Goal: Information Seeking & Learning: Learn about a topic

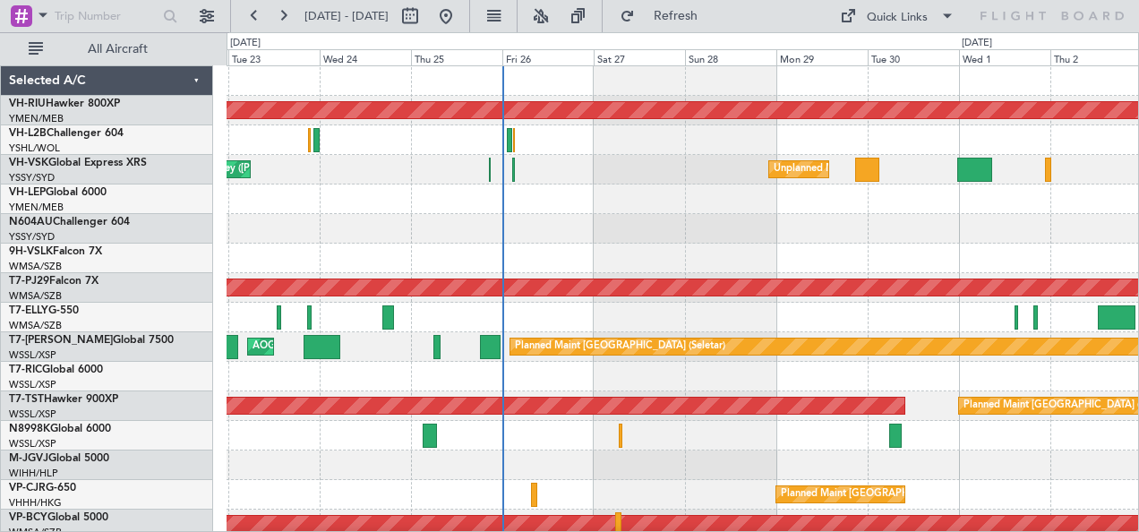
click at [677, 256] on div "Planned Maint [GEOGRAPHIC_DATA] ([GEOGRAPHIC_DATA]) Unplanned Maint Sydney ([PE…" at bounding box center [683, 317] width 912 height 502
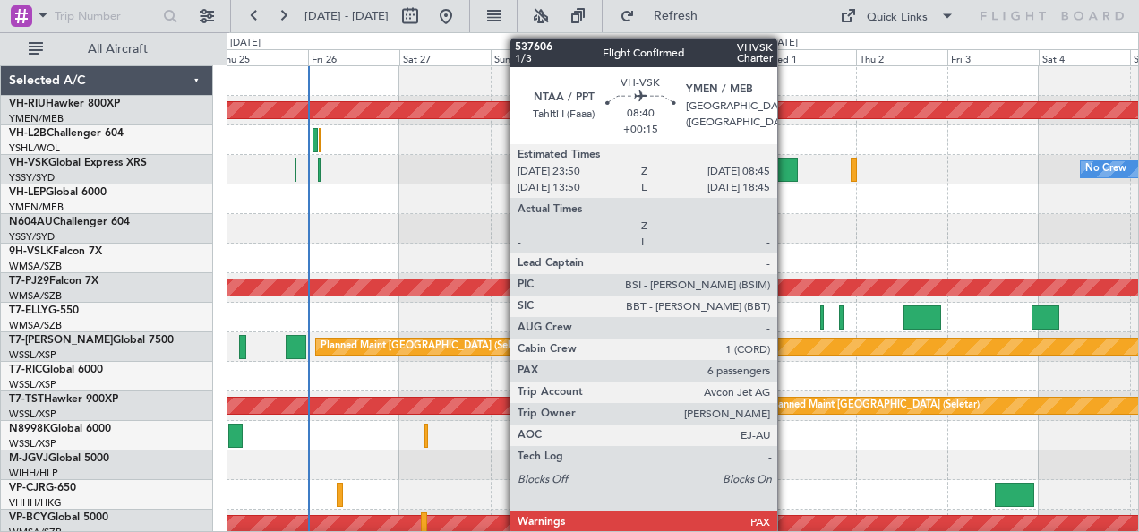
click at [786, 167] on div at bounding box center [780, 170] width 34 height 24
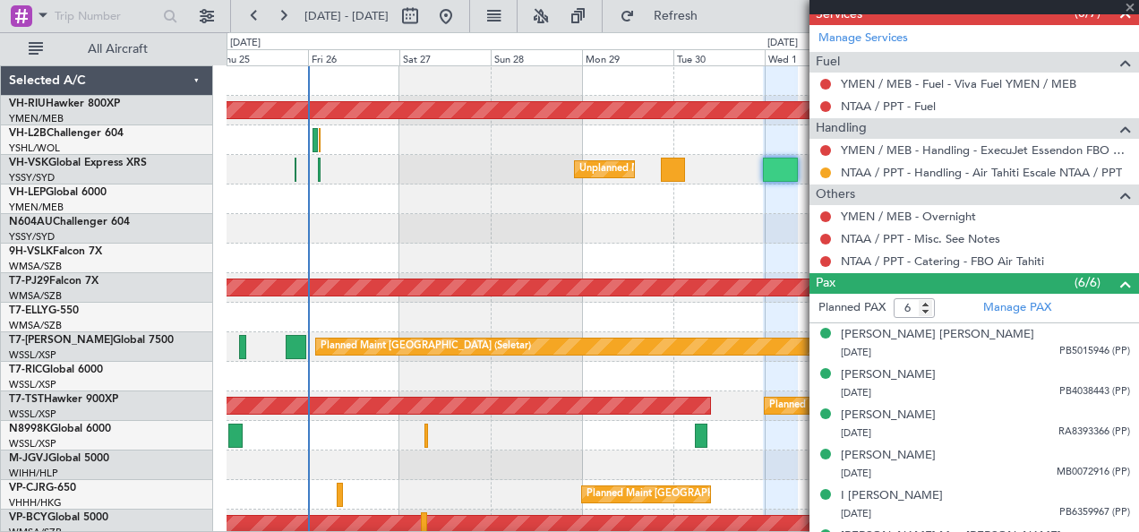
scroll to position [626, 0]
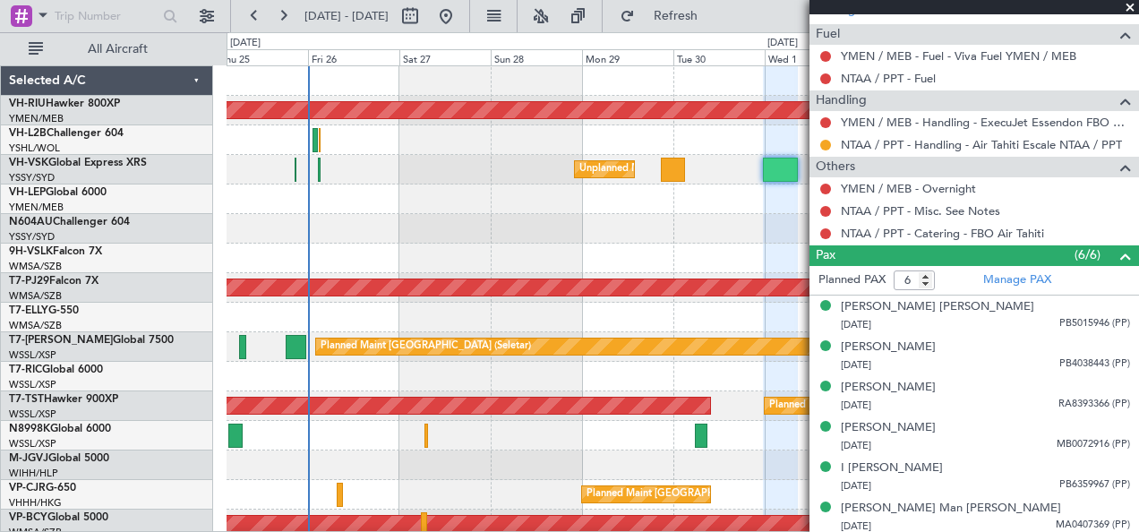
click at [1129, 5] on span at bounding box center [1130, 8] width 18 height 16
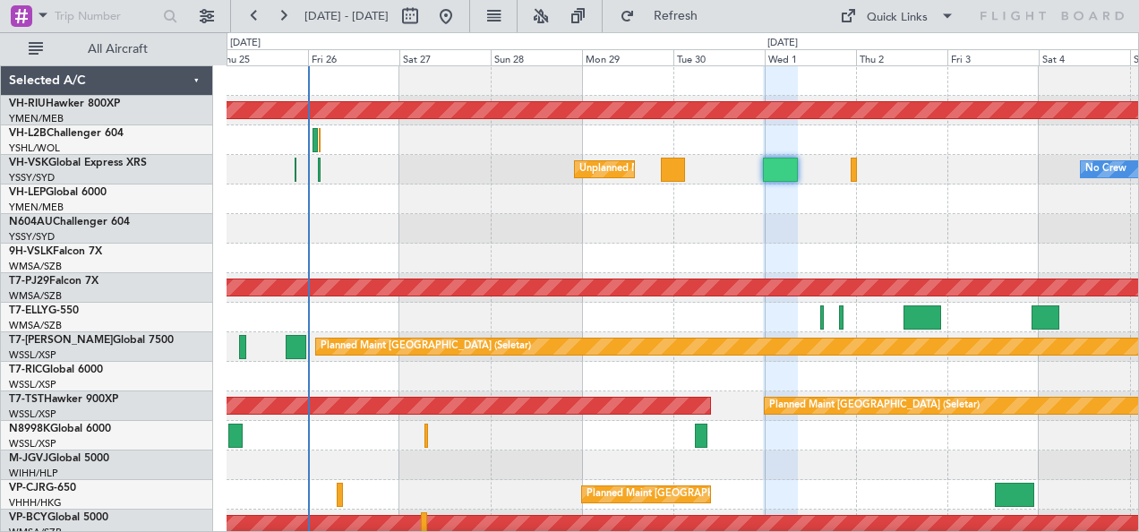
type input "0"
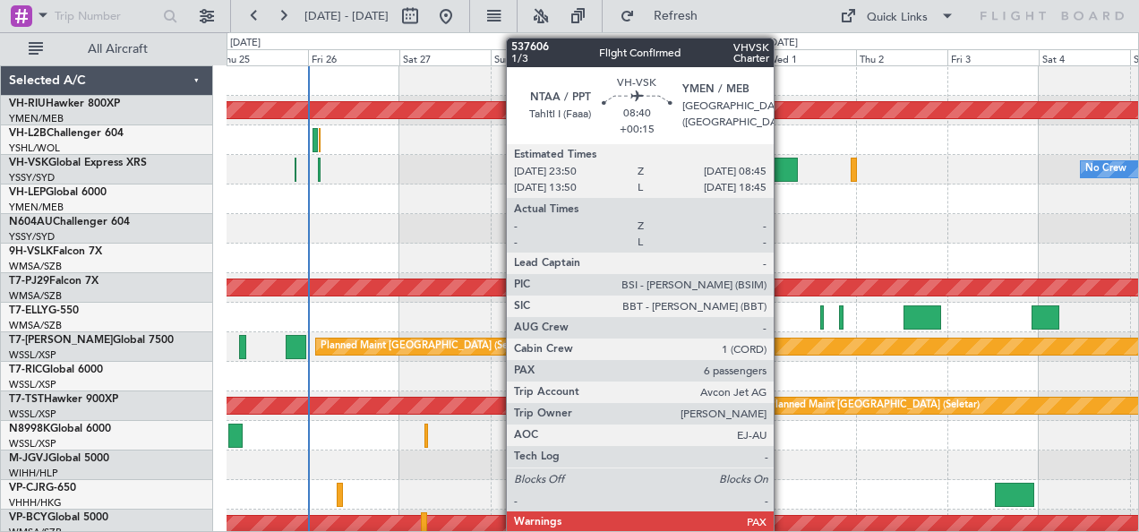
click at [783, 163] on div at bounding box center [780, 170] width 34 height 24
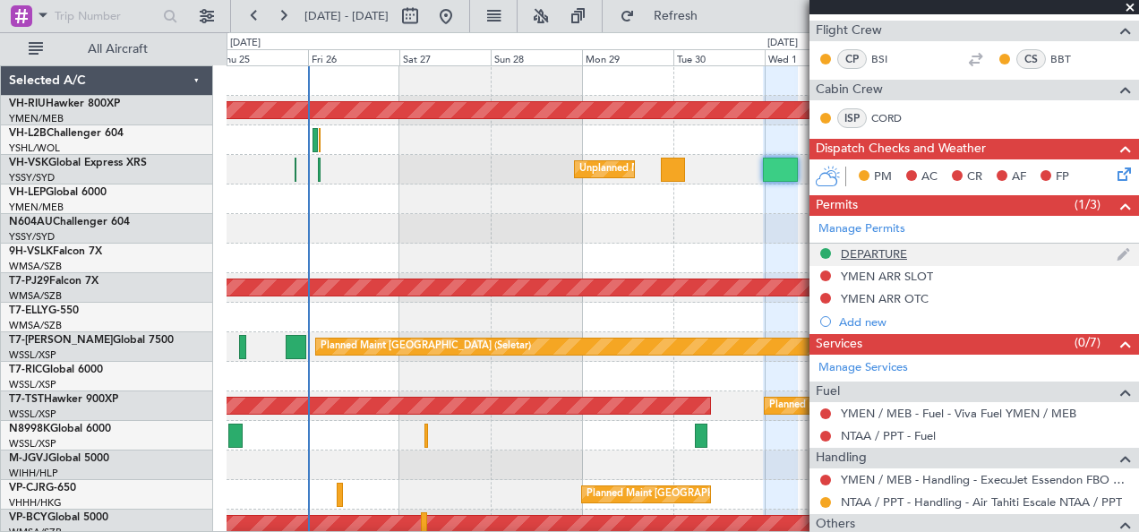
scroll to position [448, 0]
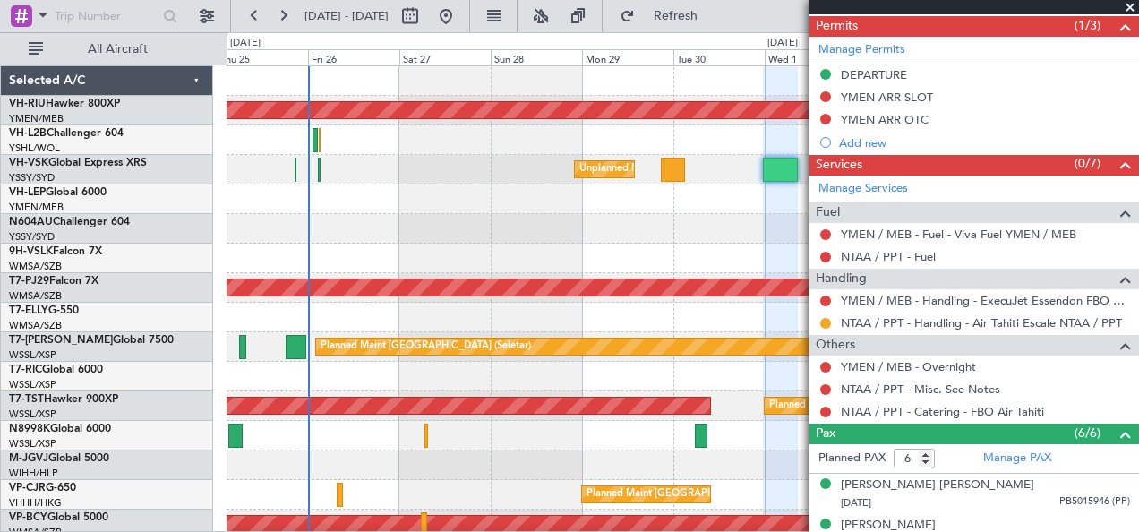
click at [1126, 5] on span at bounding box center [1130, 8] width 18 height 16
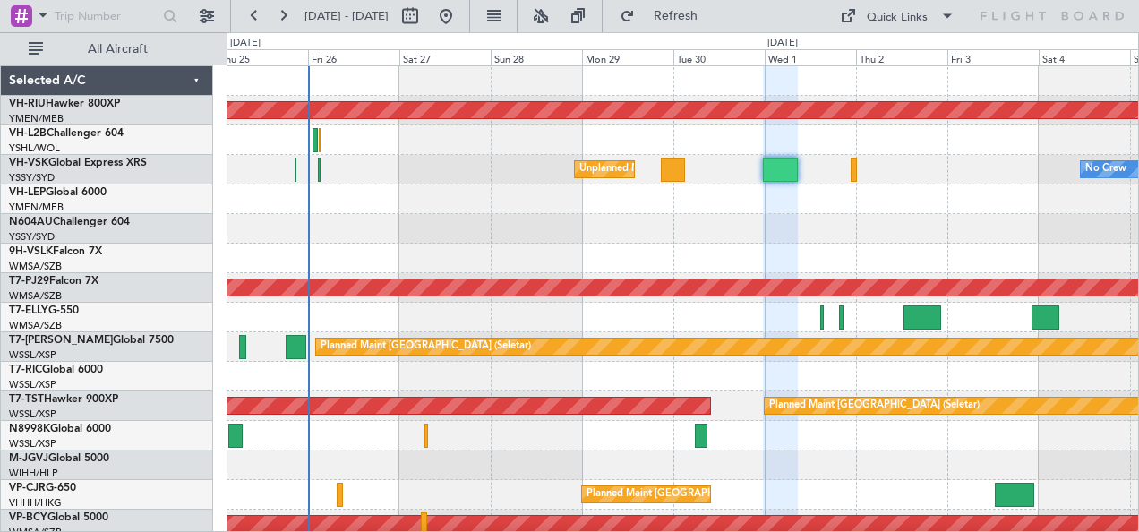
type input "0"
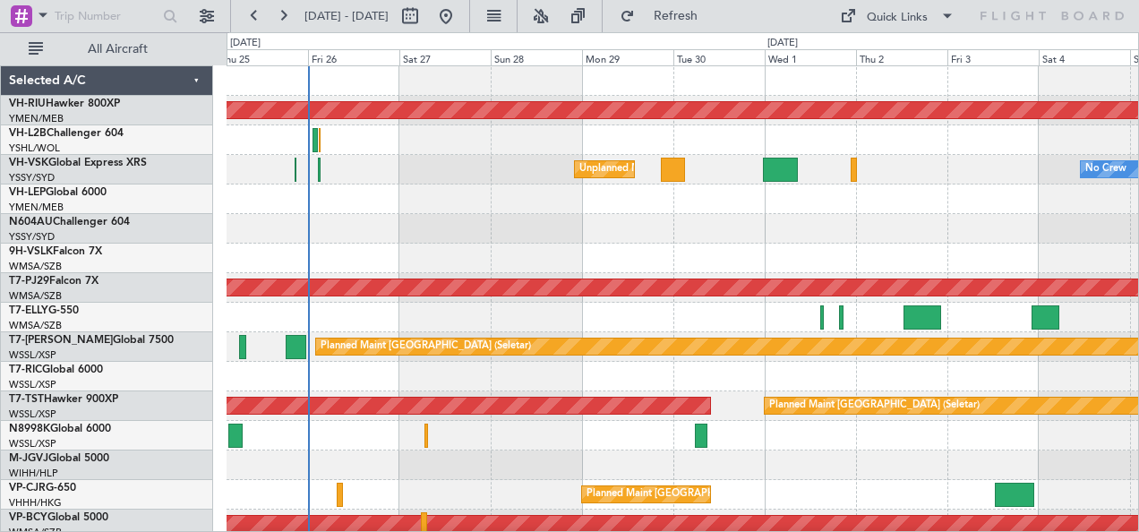
click at [615, 248] on div "Planned Maint [GEOGRAPHIC_DATA] ([GEOGRAPHIC_DATA]) Unplanned Maint Sydney ([PE…" at bounding box center [683, 317] width 912 height 502
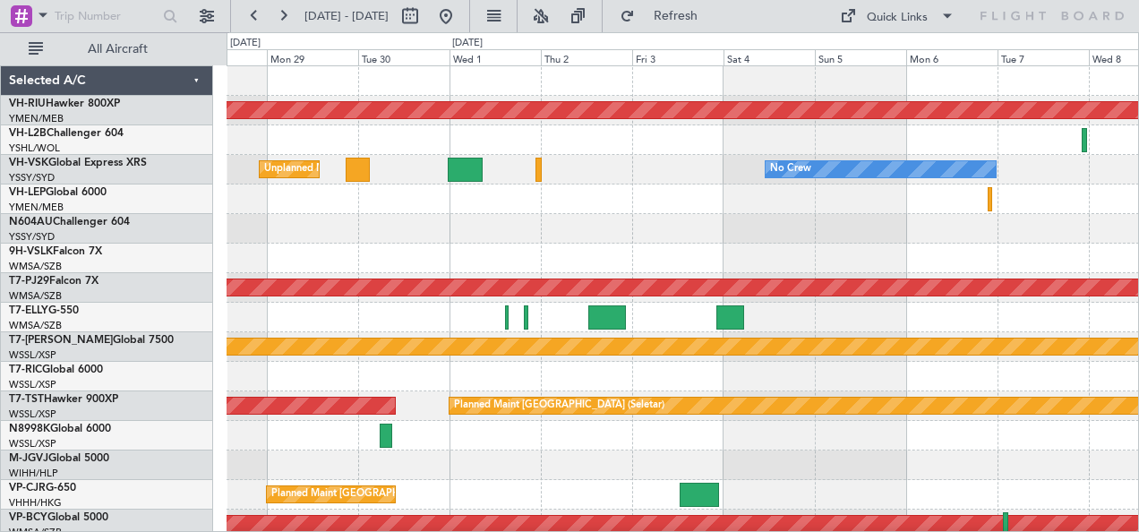
click at [591, 247] on div "Planned Maint [GEOGRAPHIC_DATA] ([GEOGRAPHIC_DATA]) Unplanned Maint Sydney ([PE…" at bounding box center [683, 317] width 912 height 502
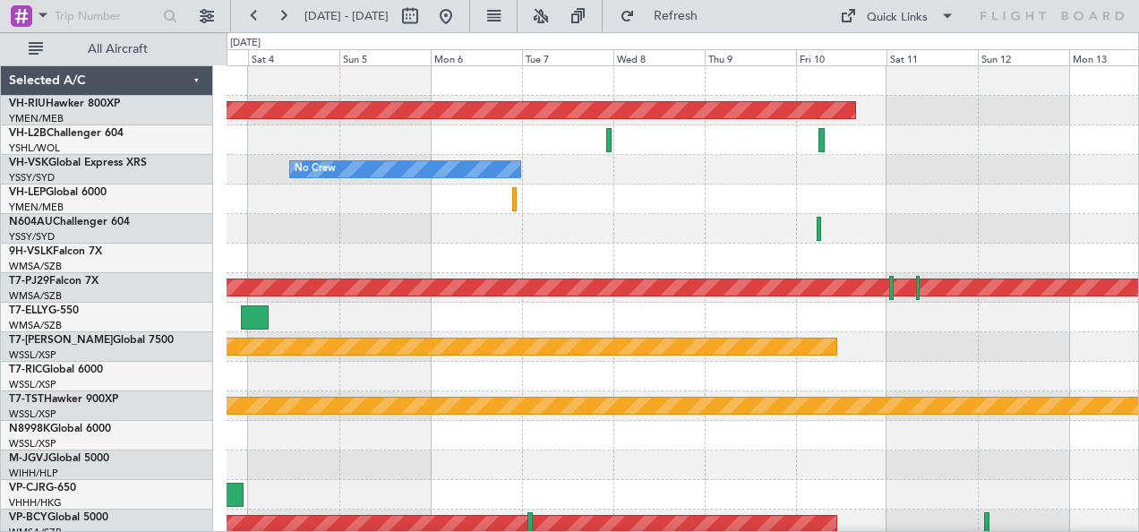
click at [608, 246] on div "Planned Maint [GEOGRAPHIC_DATA] ([GEOGRAPHIC_DATA]) No Crew Planned Maint [GEOG…" at bounding box center [683, 317] width 912 height 502
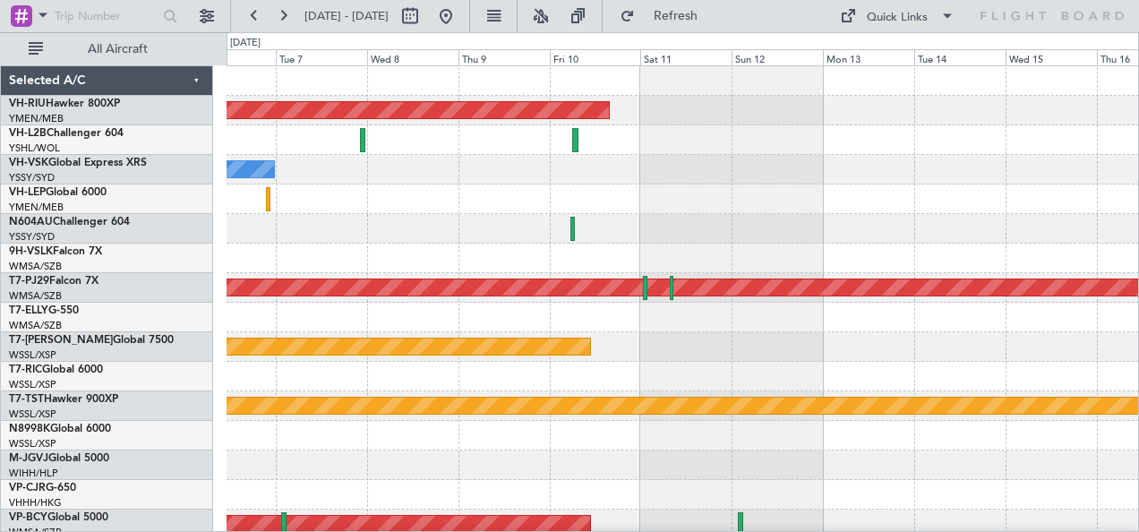
click at [586, 203] on div at bounding box center [683, 199] width 912 height 30
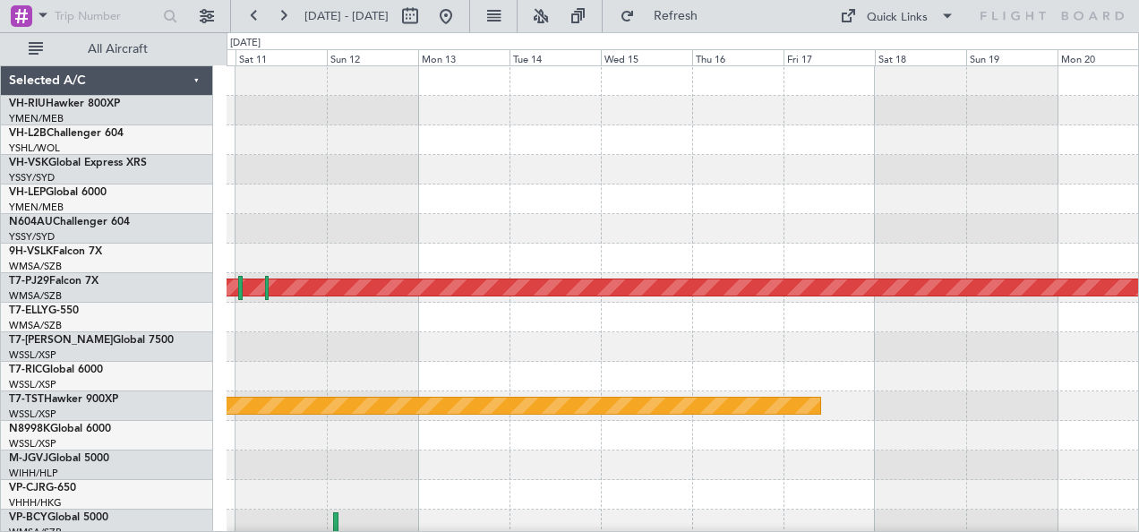
click at [557, 201] on div at bounding box center [683, 199] width 912 height 30
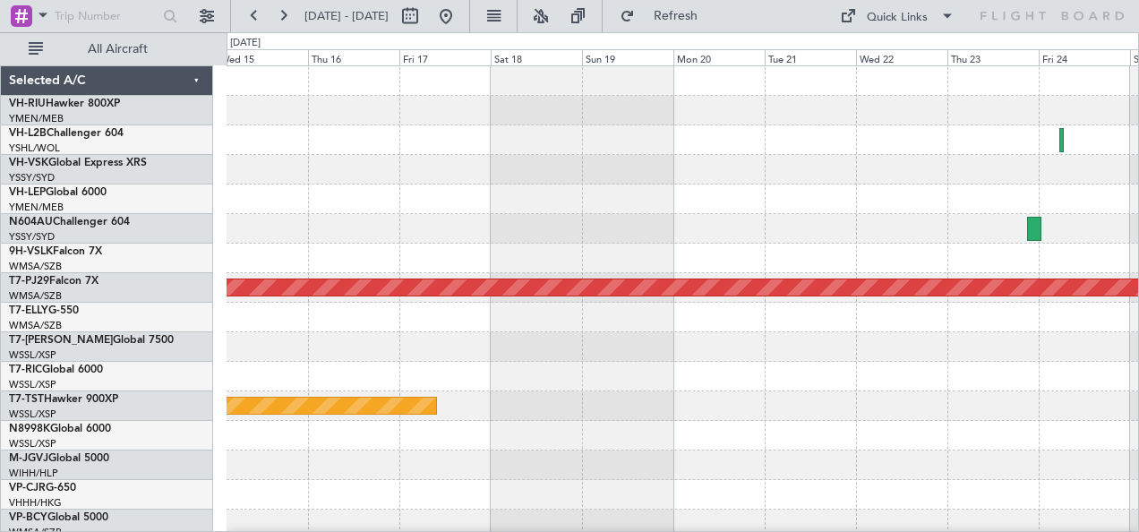
click at [1040, 204] on div at bounding box center [683, 199] width 912 height 30
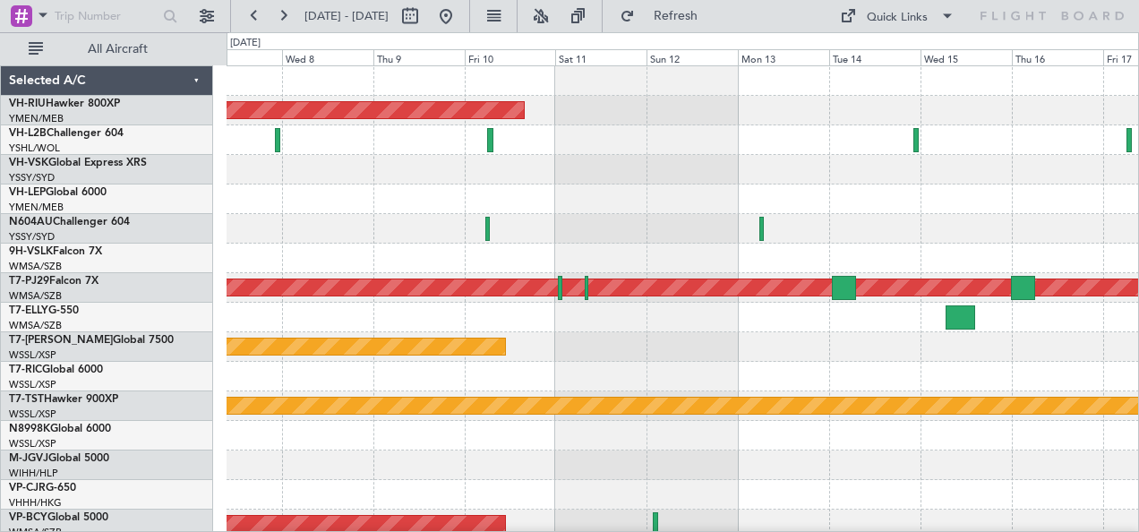
click at [1072, 200] on div at bounding box center [683, 199] width 912 height 30
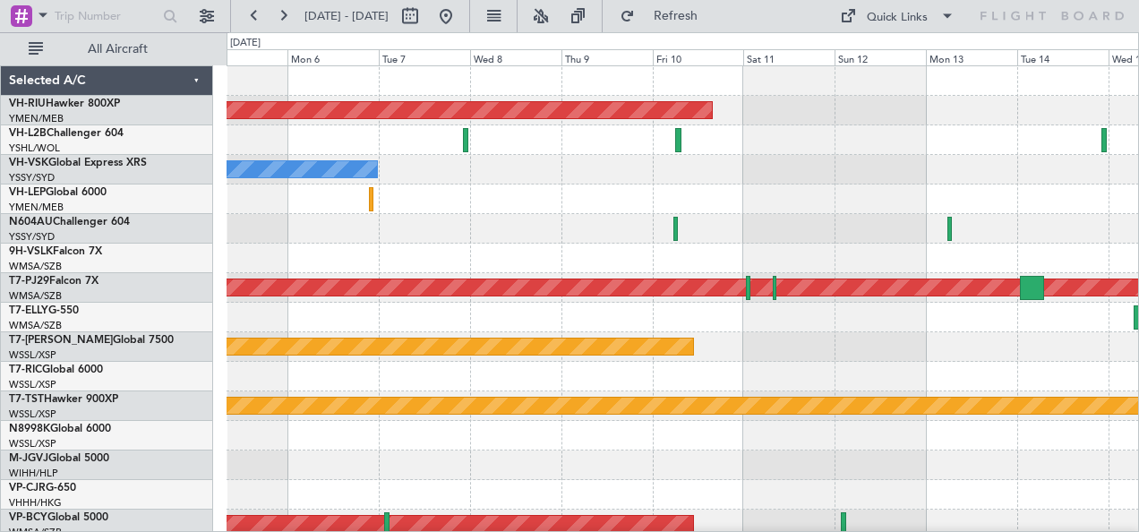
click at [1124, 201] on div at bounding box center [683, 199] width 912 height 30
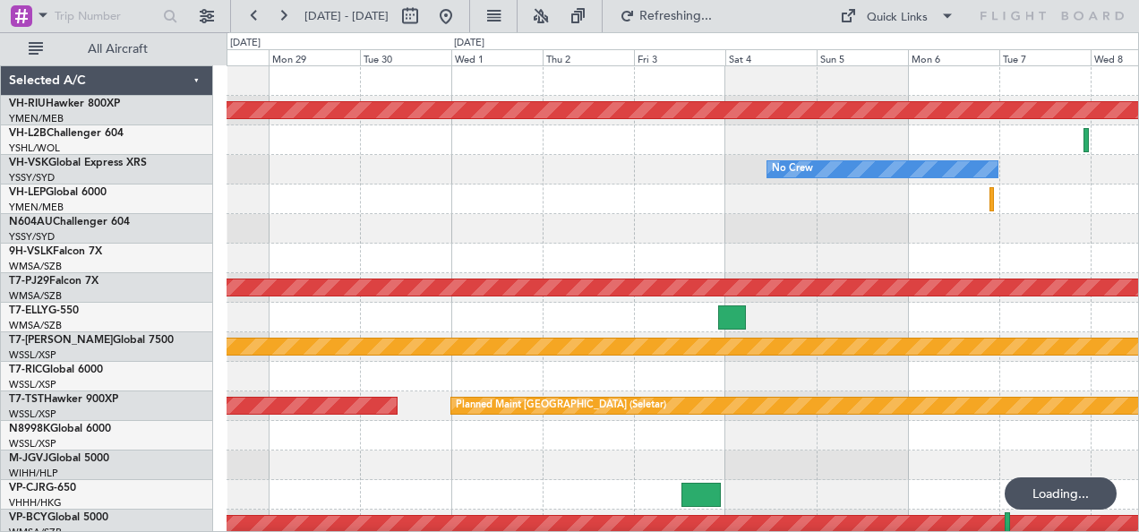
click at [937, 217] on div at bounding box center [683, 229] width 912 height 30
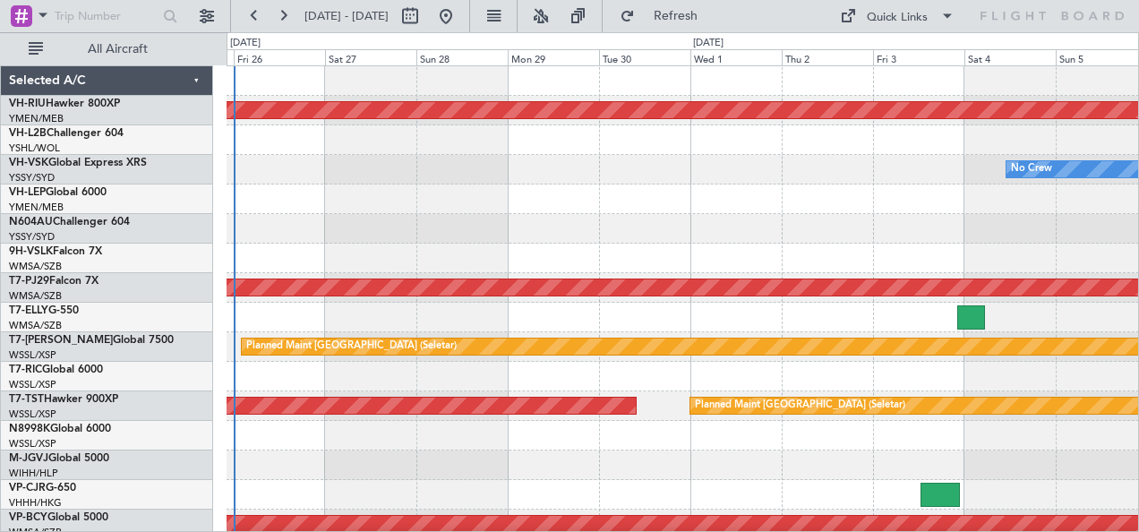
click at [973, 224] on div at bounding box center [683, 229] width 912 height 30
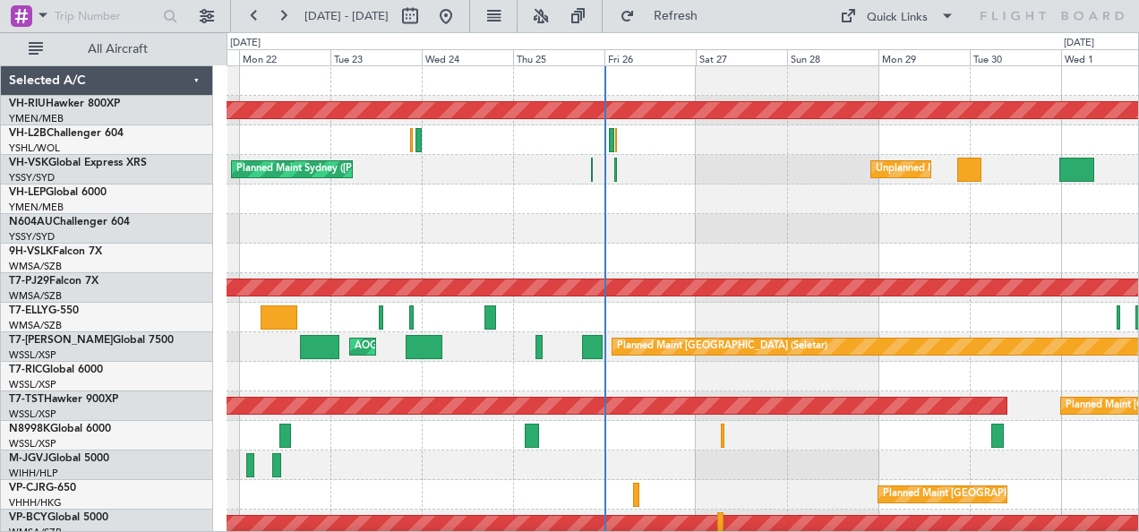
click at [444, 239] on div at bounding box center [683, 229] width 912 height 30
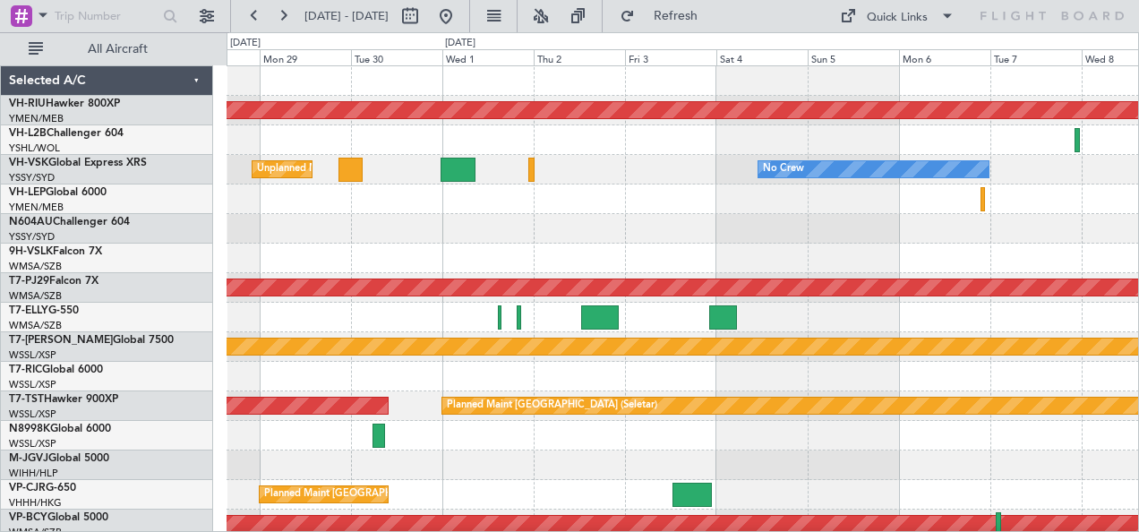
click at [451, 236] on div at bounding box center [683, 229] width 912 height 30
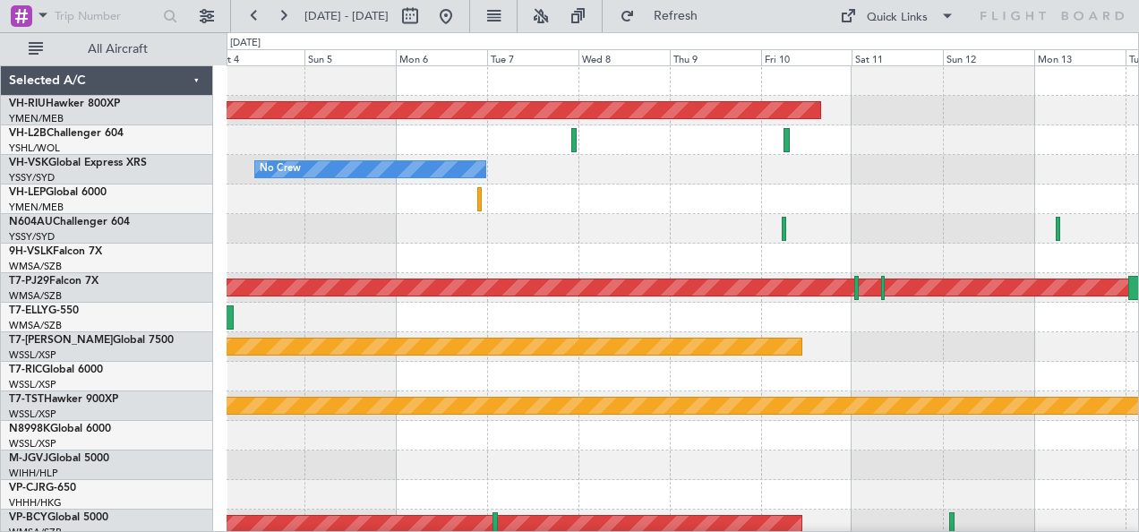
click at [321, 216] on div "Planned Maint [GEOGRAPHIC_DATA] ([GEOGRAPHIC_DATA]) No Crew Planned Maint [GEOG…" at bounding box center [683, 317] width 912 height 502
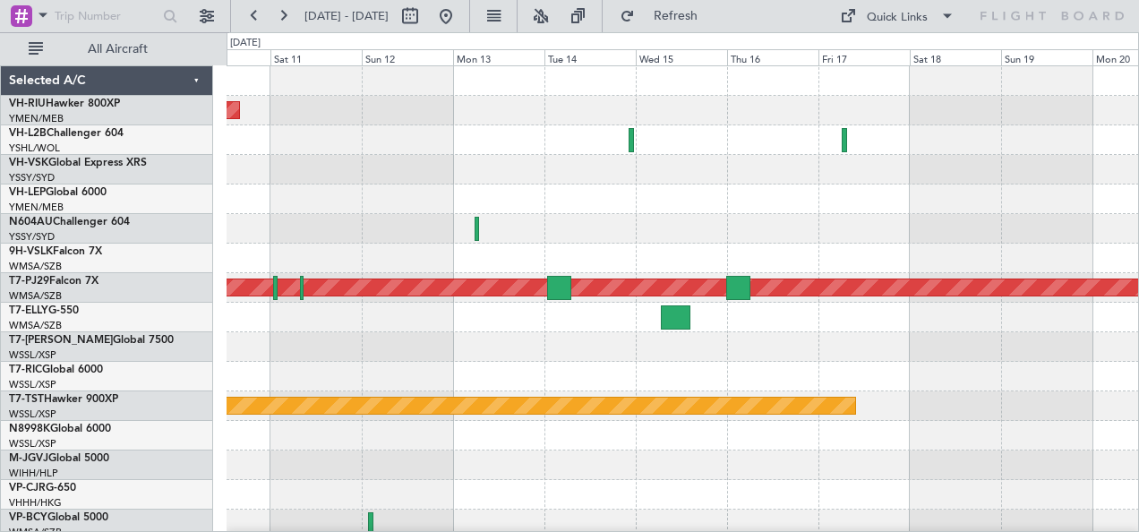
click at [314, 207] on div "Planned Maint [GEOGRAPHIC_DATA] ([GEOGRAPHIC_DATA]) Planned Maint [GEOGRAPHIC_D…" at bounding box center [683, 317] width 912 height 502
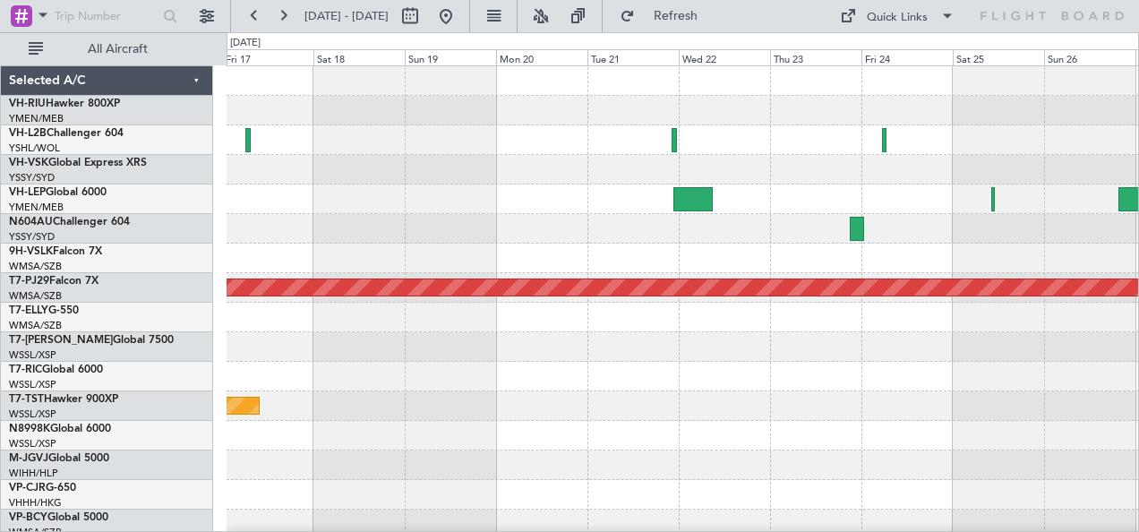
click at [190, 175] on div "Planned Maint [GEOGRAPHIC_DATA] (Sultan [PERSON_NAME] [PERSON_NAME] - Subang) P…" at bounding box center [569, 282] width 1139 height 500
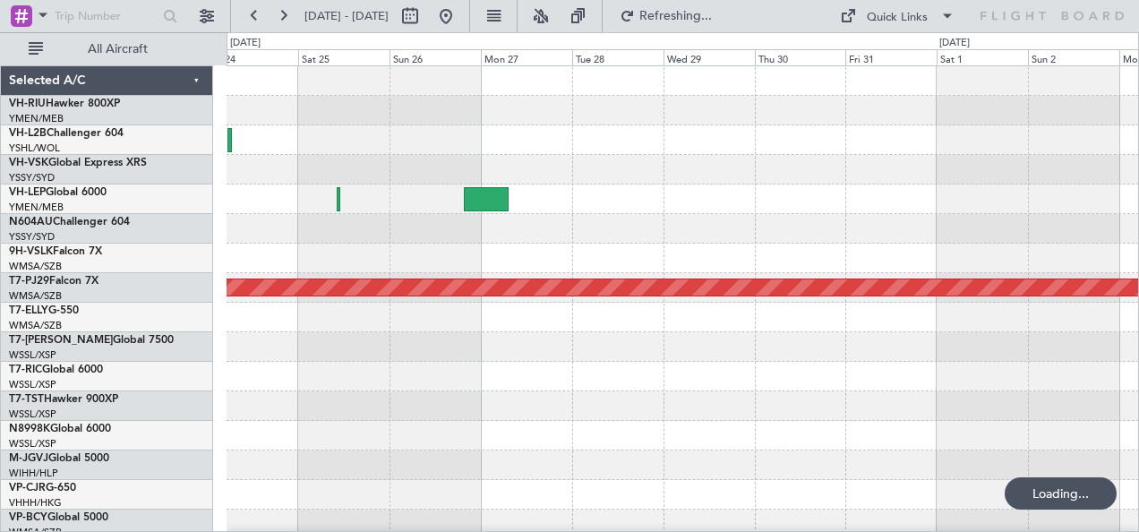
click at [326, 170] on div "Planned Maint [GEOGRAPHIC_DATA] (Sultan [PERSON_NAME] [PERSON_NAME] - Subang)" at bounding box center [683, 317] width 912 height 502
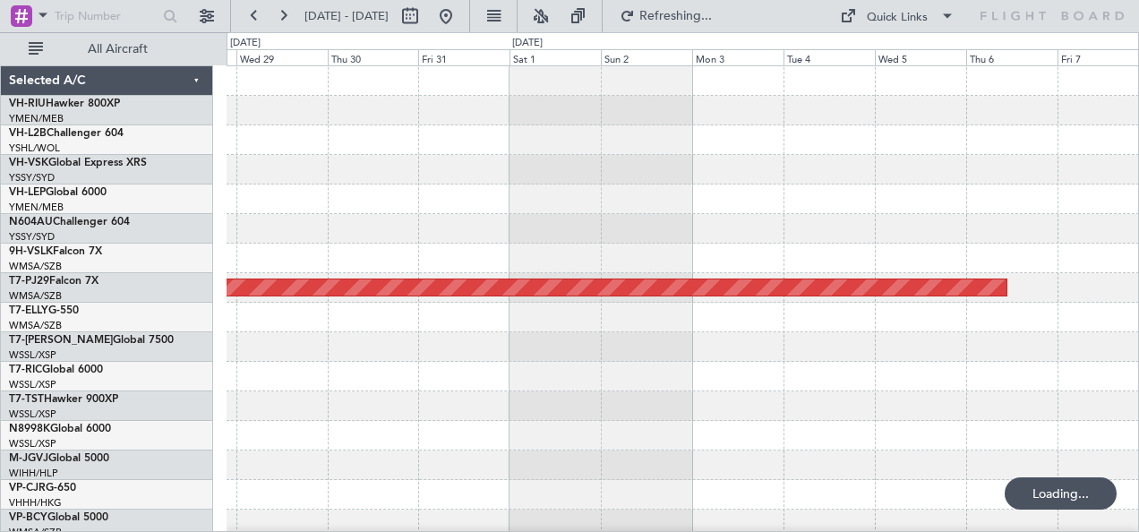
click at [374, 170] on div "Planned Maint [GEOGRAPHIC_DATA] (Sultan [PERSON_NAME] [PERSON_NAME] - Subang)" at bounding box center [683, 317] width 912 height 502
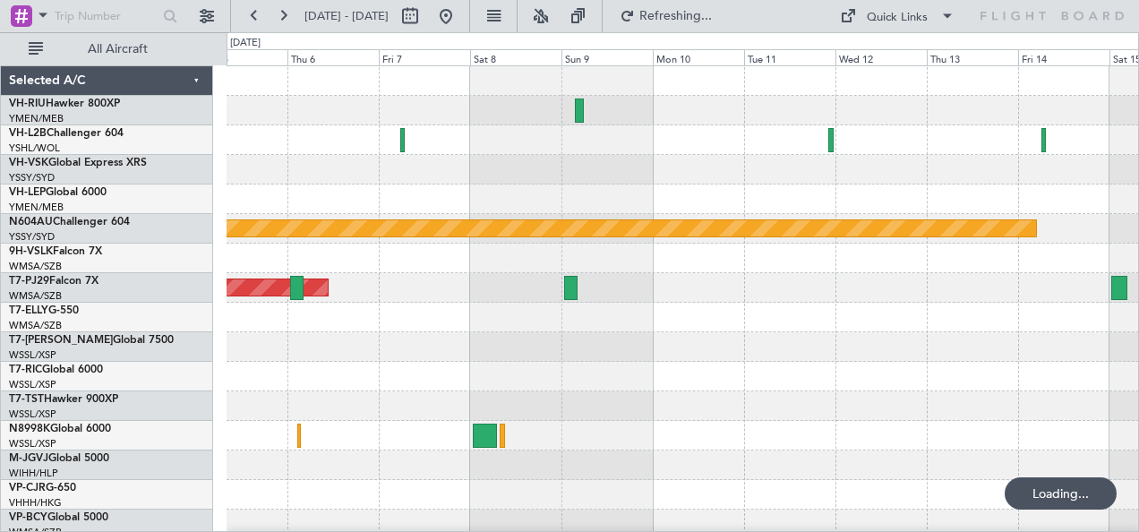
click at [495, 204] on div "Planned Maint Sydney ([PERSON_NAME] Intl) Planned Maint [GEOGRAPHIC_DATA] (Sult…" at bounding box center [683, 317] width 912 height 502
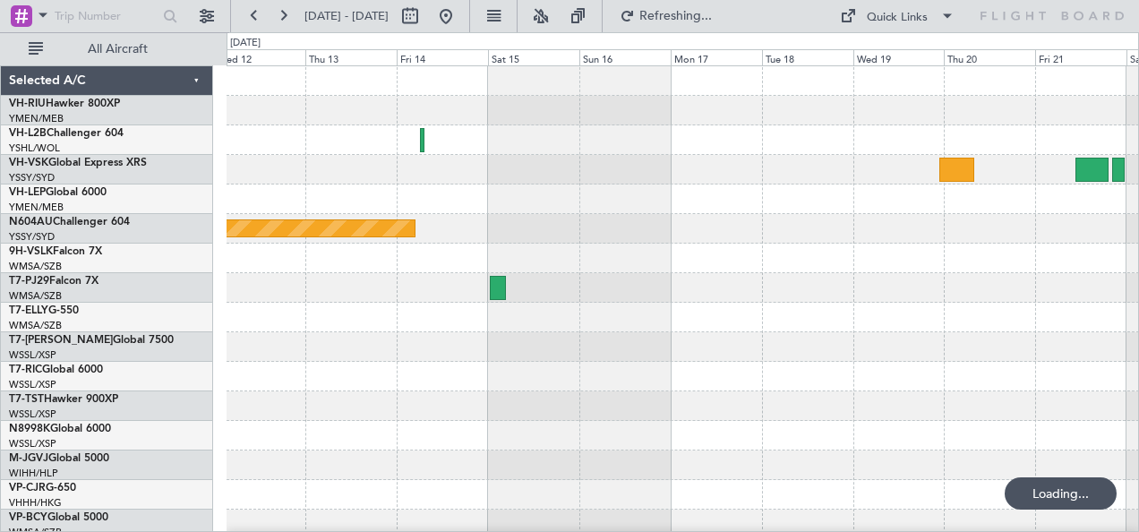
click at [503, 182] on div at bounding box center [683, 170] width 912 height 30
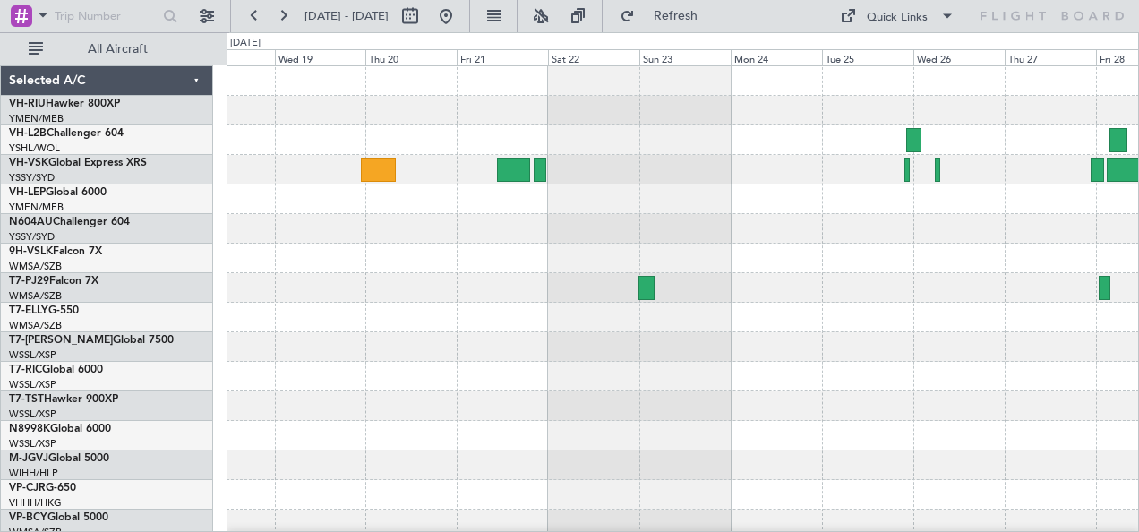
click at [586, 220] on div at bounding box center [683, 317] width 912 height 502
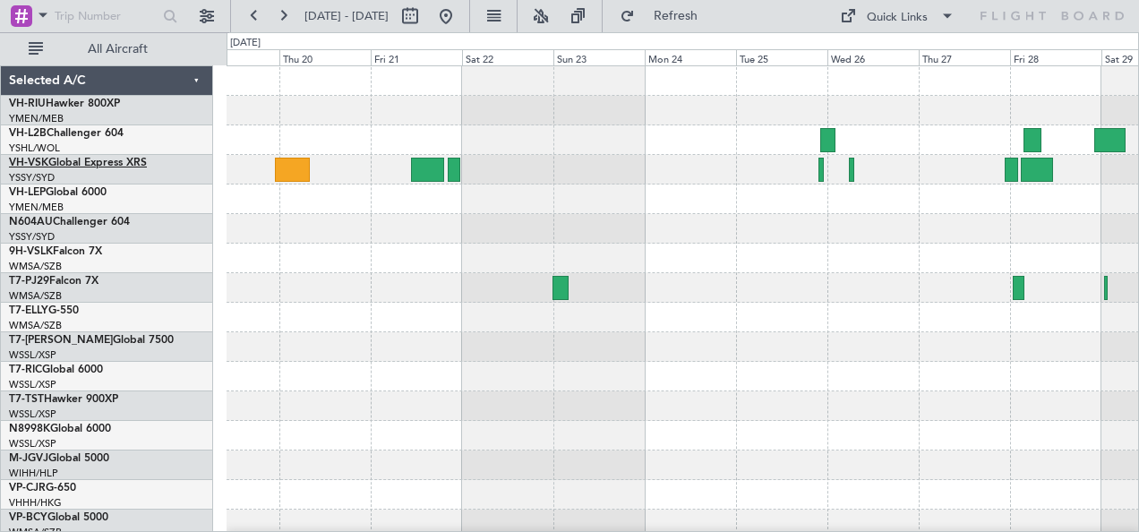
click at [68, 162] on link "VH-VSK Global Express XRS" at bounding box center [78, 163] width 138 height 11
click at [86, 221] on link "N604AU Challenger 604" at bounding box center [69, 222] width 121 height 11
